Goal: Task Accomplishment & Management: Use online tool/utility

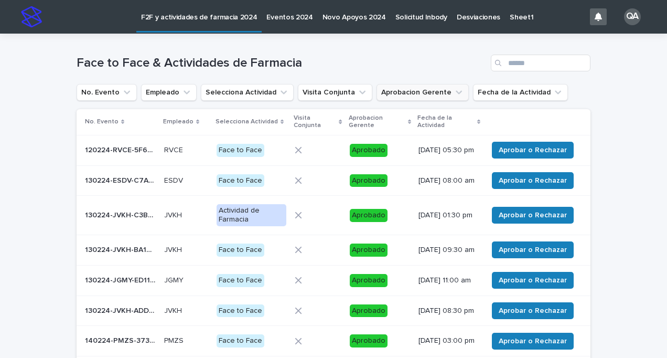
click at [450, 91] on button "Aprobacion Gerente" at bounding box center [422, 92] width 92 height 17
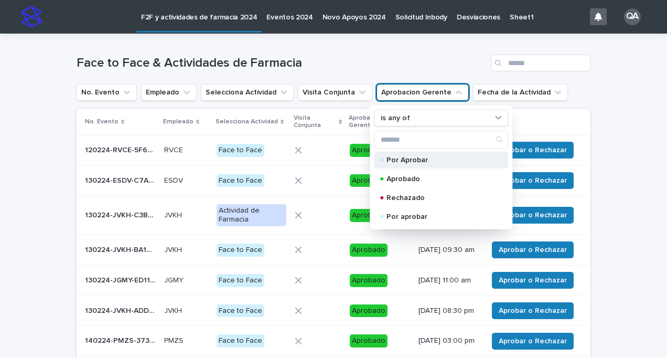
click at [386, 160] on p "Por Aprobar" at bounding box center [438, 159] width 105 height 7
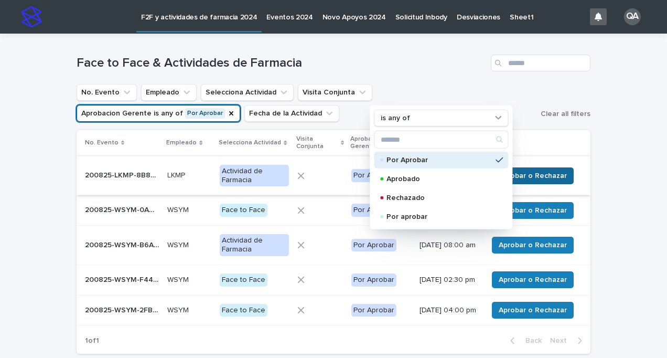
click at [530, 170] on button "Aprobar o Rechazar" at bounding box center [533, 175] width 82 height 17
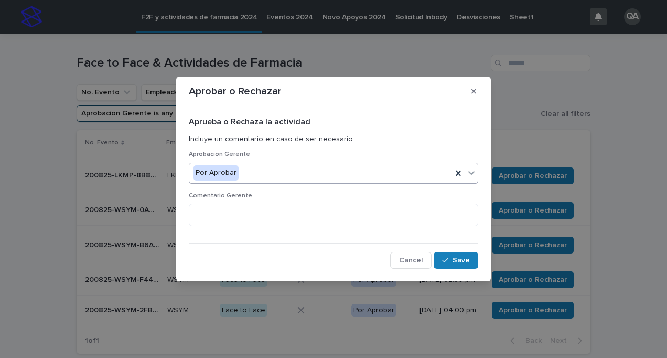
click at [466, 169] on div at bounding box center [471, 172] width 13 height 19
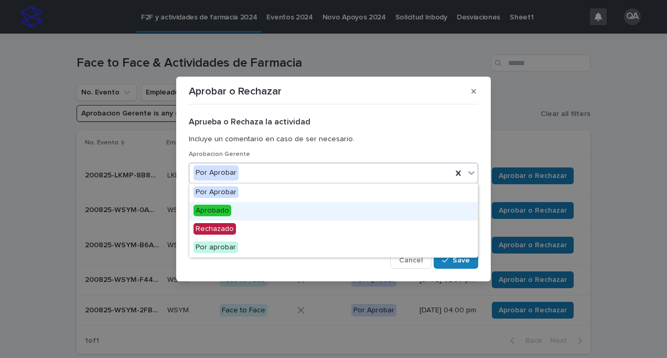
click at [408, 208] on div "Aprobado" at bounding box center [333, 211] width 288 height 18
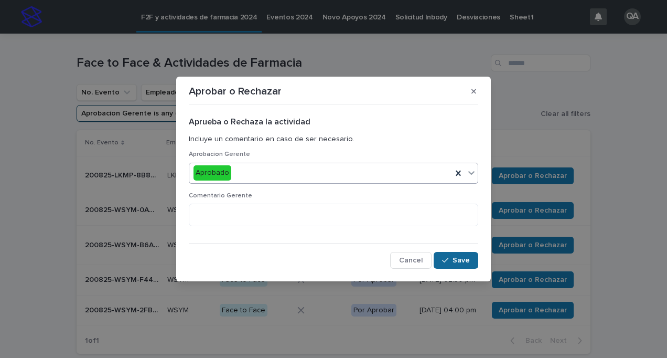
click at [462, 258] on span "Save" at bounding box center [460, 259] width 17 height 7
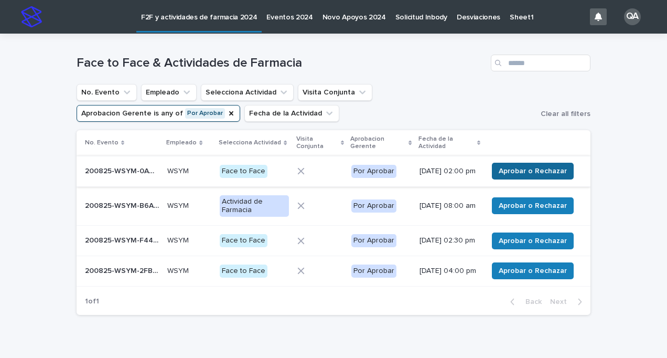
click at [531, 175] on span "Aprobar o Rechazar" at bounding box center [533, 171] width 68 height 10
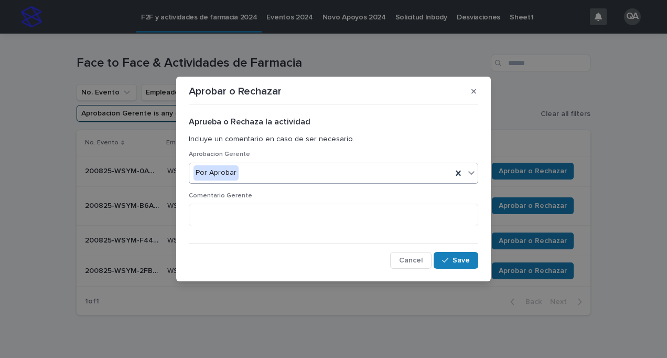
drag, startPoint x: 531, startPoint y: 175, endPoint x: 474, endPoint y: 175, distance: 56.6
click at [474, 175] on icon at bounding box center [471, 172] width 10 height 10
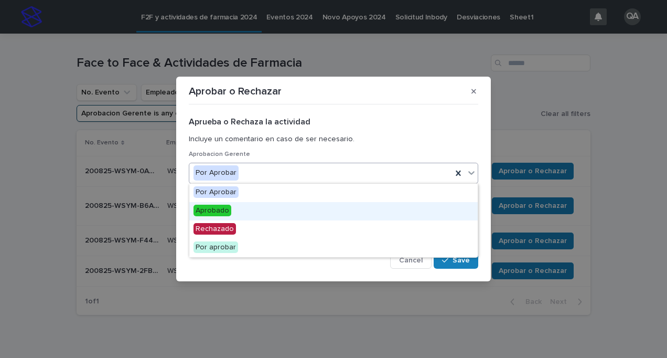
click at [429, 208] on div "Aprobado" at bounding box center [333, 211] width 288 height 18
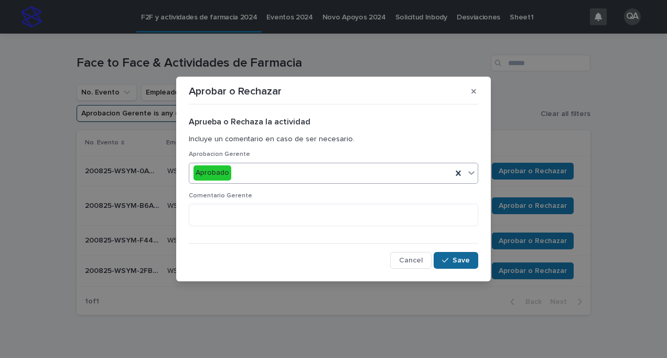
click at [458, 257] on span "Save" at bounding box center [460, 259] width 17 height 7
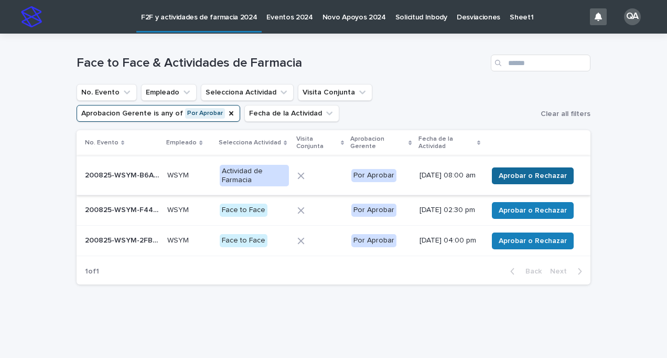
click at [545, 179] on span "Aprobar o Rechazar" at bounding box center [533, 175] width 68 height 10
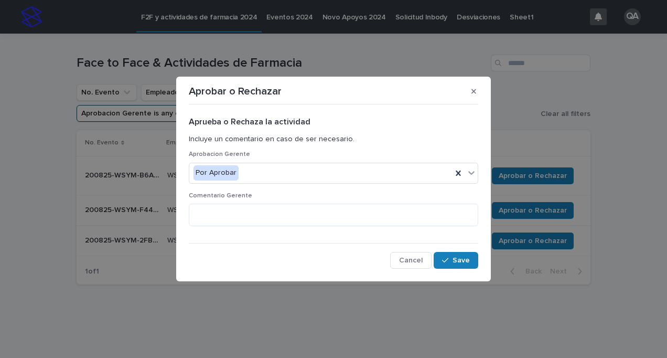
click at [480, 171] on div "Aprueba o Rechaza la actividad Incluye un comentario en caso de ser necesario. …" at bounding box center [333, 188] width 295 height 165
click at [472, 174] on icon at bounding box center [471, 172] width 10 height 10
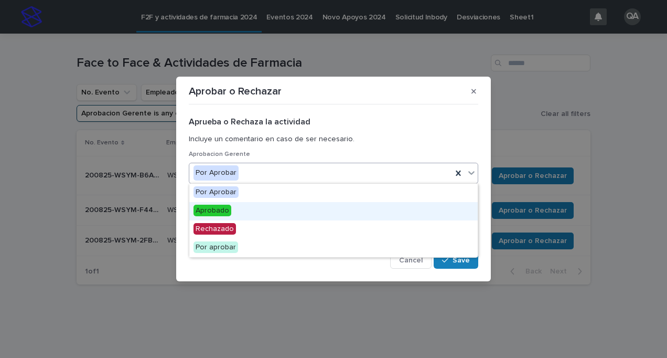
click at [381, 206] on div "Aprobado" at bounding box center [333, 211] width 288 height 18
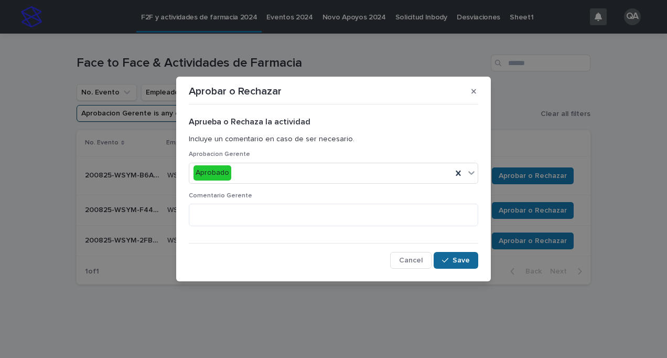
click at [443, 267] on button "Save" at bounding box center [456, 260] width 45 height 17
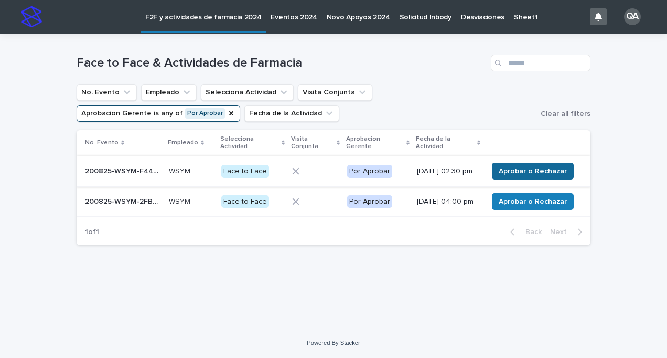
click at [530, 176] on span "Aprobar o Rechazar" at bounding box center [533, 171] width 68 height 10
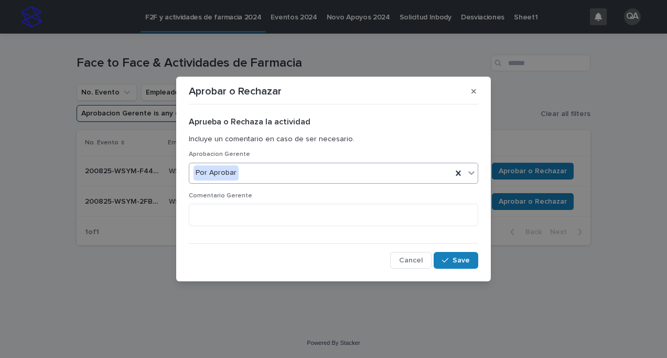
click at [475, 176] on icon at bounding box center [471, 172] width 10 height 10
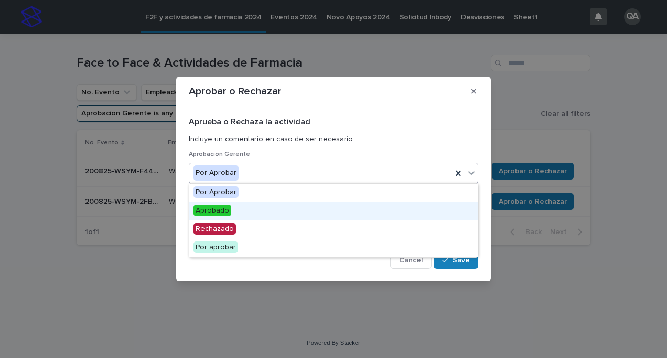
click at [436, 203] on div "Aprobado" at bounding box center [333, 211] width 288 height 18
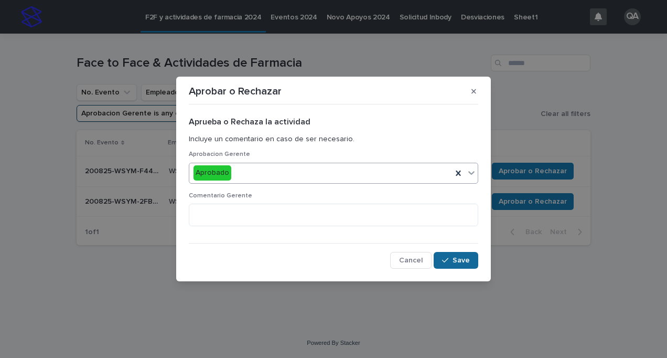
click at [457, 260] on span "Save" at bounding box center [460, 259] width 17 height 7
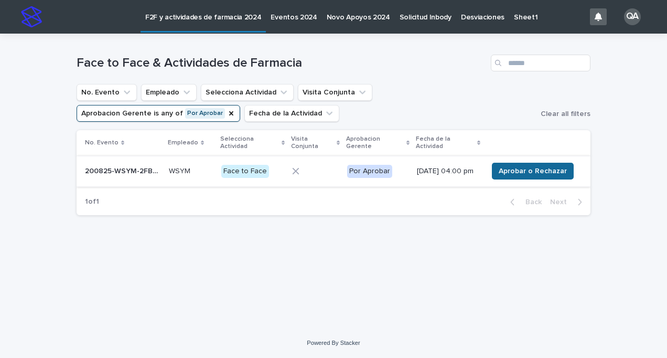
click at [525, 179] on button "Aprobar o Rechazar" at bounding box center [533, 171] width 82 height 17
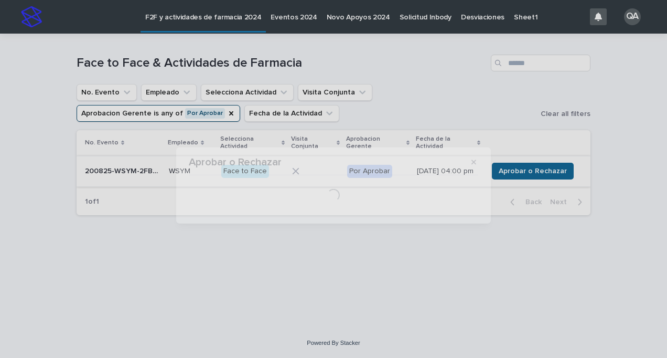
click at [525, 179] on div "Aprobar o Rechazar Loading..." at bounding box center [333, 179] width 667 height 358
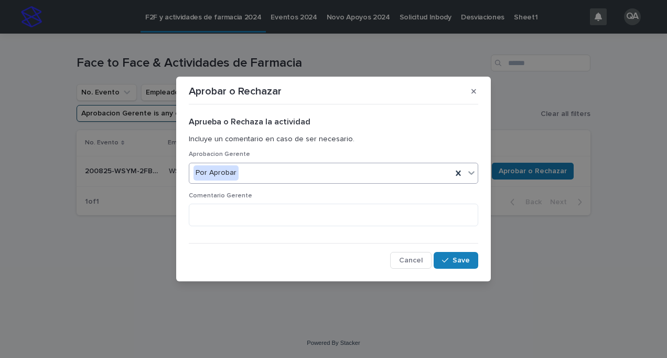
drag, startPoint x: 525, startPoint y: 179, endPoint x: 468, endPoint y: 170, distance: 57.9
click at [468, 170] on icon at bounding box center [471, 172] width 10 height 10
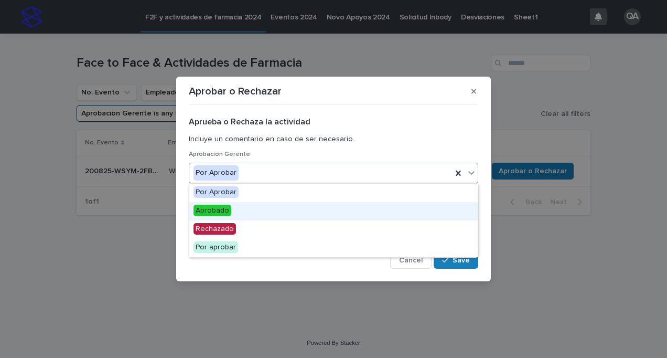
click at [417, 208] on div "Aprobado" at bounding box center [333, 211] width 288 height 18
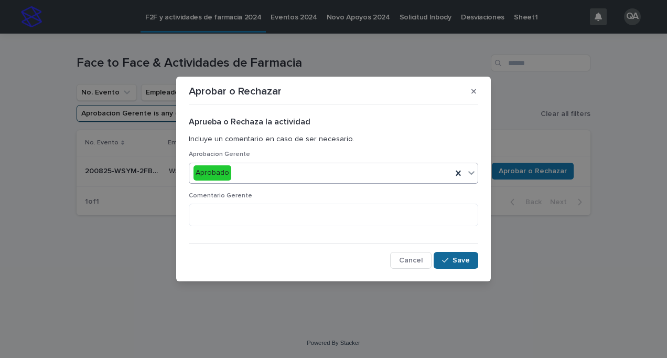
click at [449, 262] on div "button" at bounding box center [447, 259] width 10 height 7
